Goal: Task Accomplishment & Management: Manage account settings

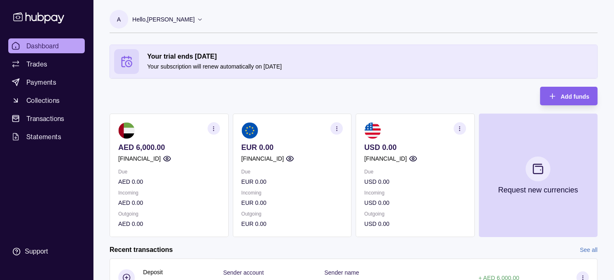
drag, startPoint x: 147, startPoint y: 54, endPoint x: 300, endPoint y: 70, distance: 153.8
click at [300, 70] on div "Your trial ends [DATE] Your subscription will renew automatically on [DATE]" at bounding box center [369, 61] width 445 height 19
copy div "Your trial ends [DATE] Your subscription will renew automatically on [DATE]"
click at [195, 90] on div "Your trial ends [DATE] Your subscription will renew automatically on [DATE] Add…" at bounding box center [353, 141] width 488 height 193
click at [197, 19] on icon at bounding box center [200, 19] width 6 height 6
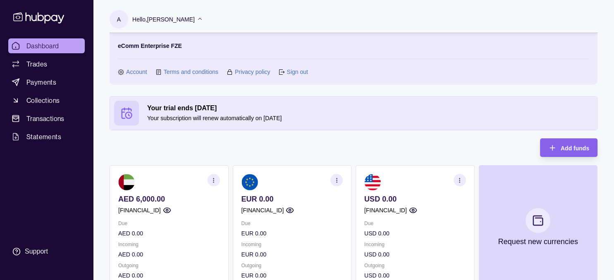
click at [299, 72] on link "Sign out" at bounding box center [296, 71] width 21 height 9
